Goal: Task Accomplishment & Management: Complete application form

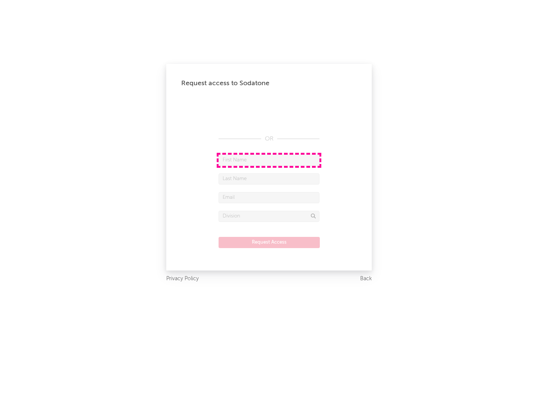
click at [269, 160] on input "text" at bounding box center [268, 160] width 101 height 11
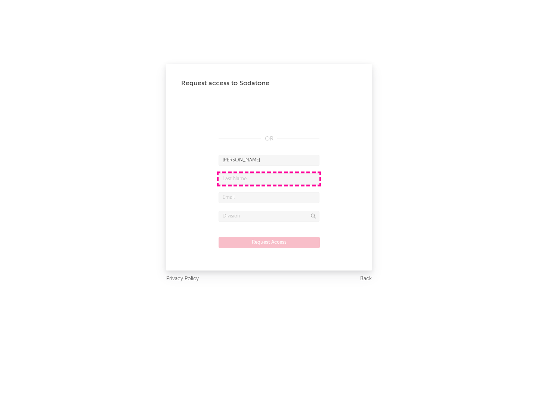
type input "[PERSON_NAME]"
click at [269, 178] on input "text" at bounding box center [268, 178] width 101 height 11
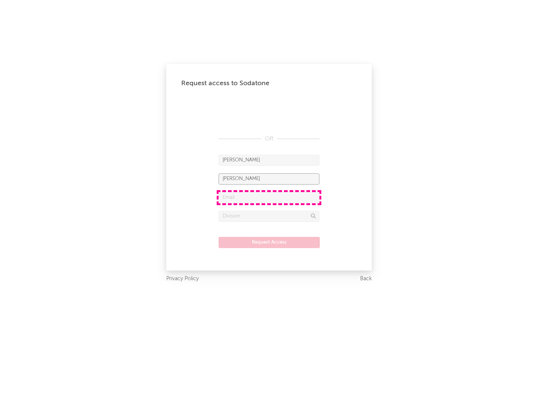
type input "[PERSON_NAME]"
click at [269, 197] on input "text" at bounding box center [268, 197] width 101 height 11
type input "[EMAIL_ADDRESS][DOMAIN_NAME]"
click at [269, 216] on input "text" at bounding box center [268, 216] width 101 height 11
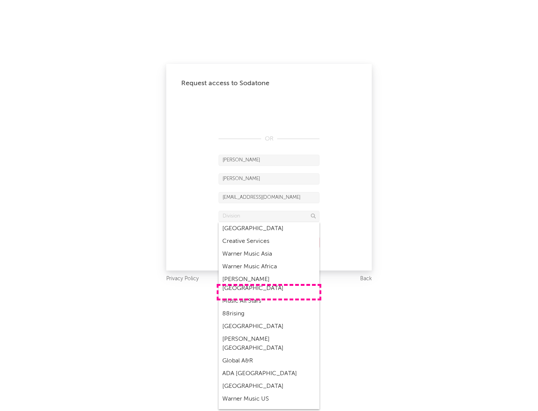
click at [269, 295] on div "Music All Stars" at bounding box center [268, 301] width 101 height 13
type input "Music All Stars"
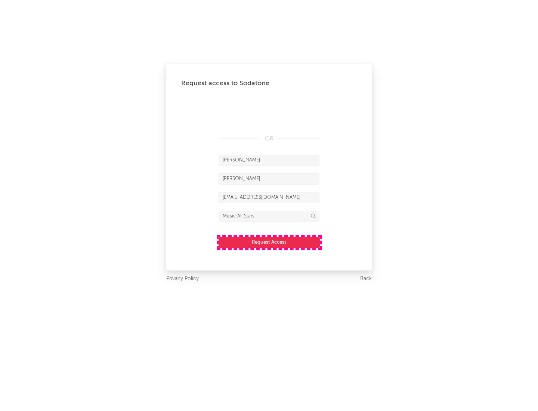
click at [269, 242] on button "Request Access" at bounding box center [268, 242] width 101 height 11
